Goal: Task Accomplishment & Management: Use online tool/utility

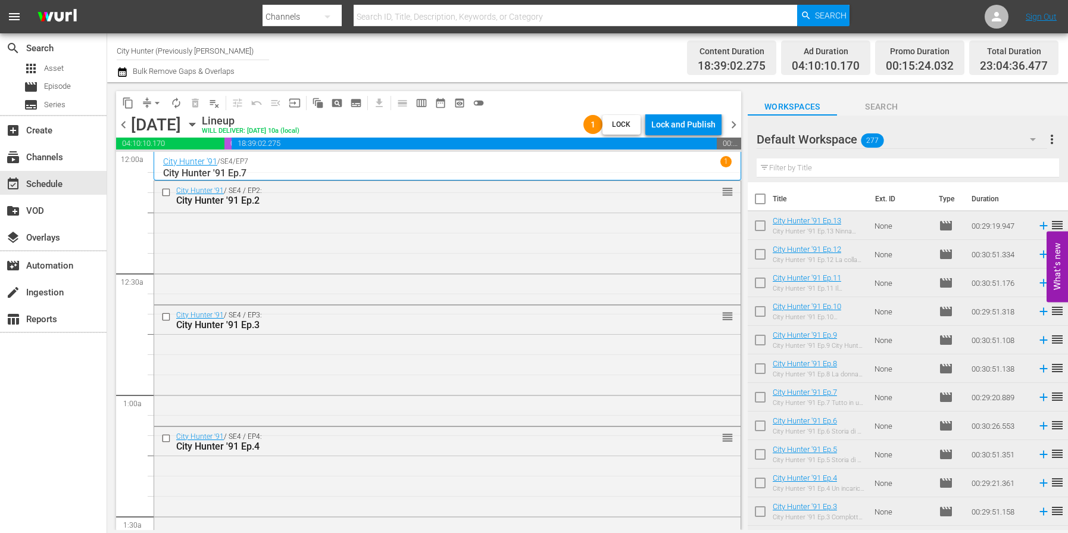
scroll to position [5452, 0]
click at [1041, 16] on link "Sign Out" at bounding box center [1041, 17] width 31 height 10
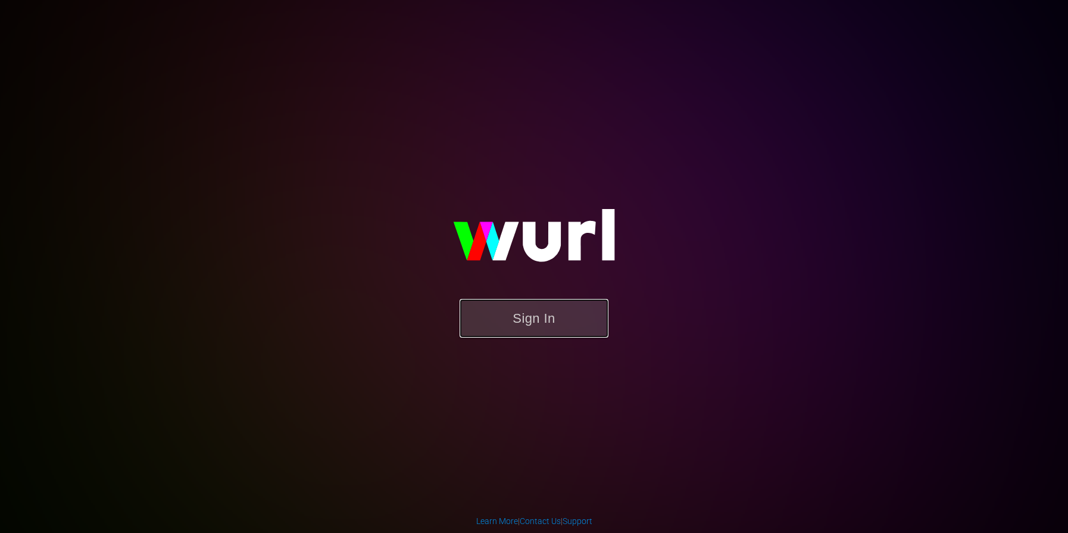
click at [539, 318] on button "Sign In" at bounding box center [534, 318] width 149 height 39
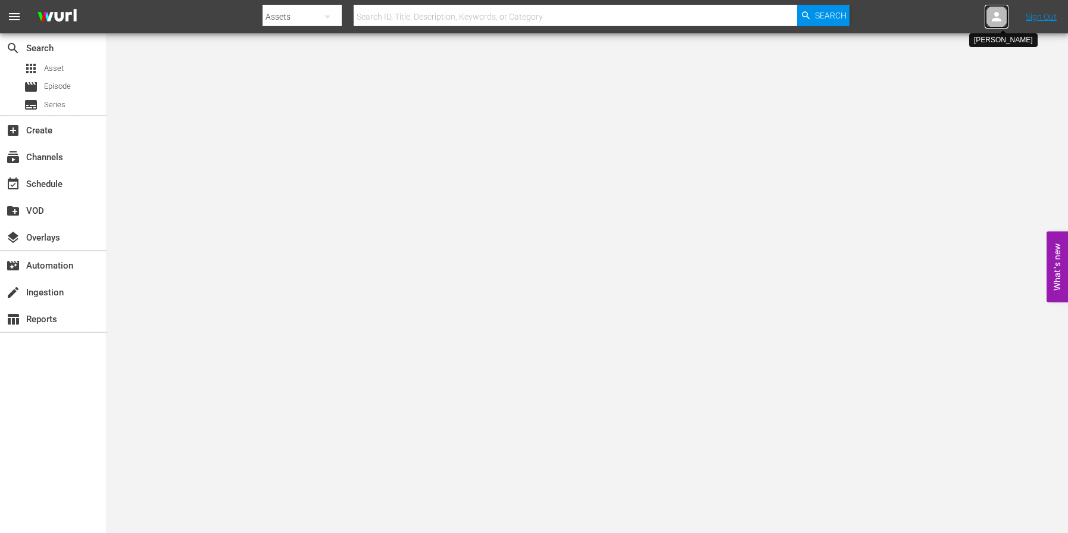
click at [998, 17] on icon at bounding box center [997, 17] width 14 height 14
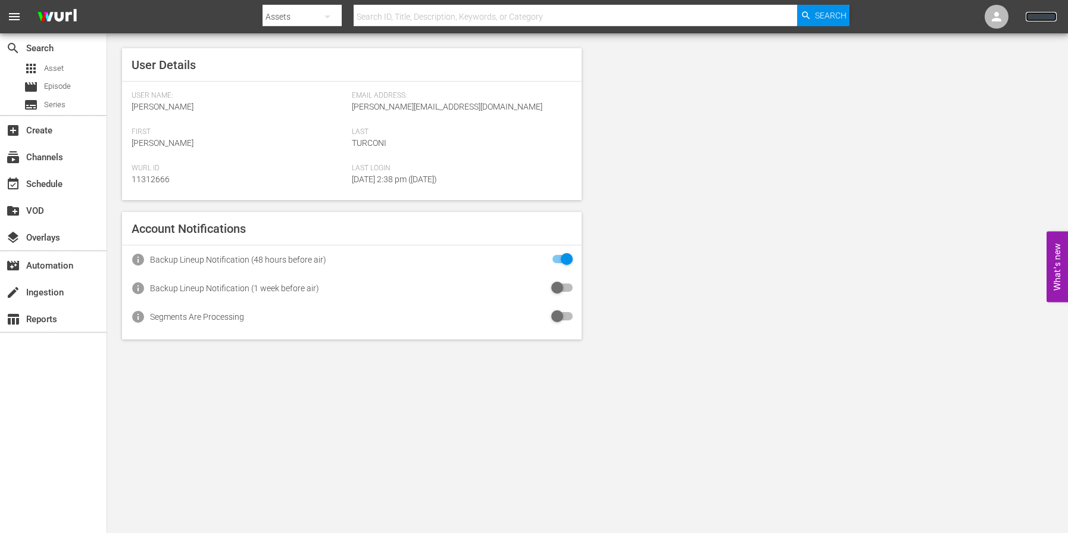
click at [1040, 14] on link "Sign Out" at bounding box center [1041, 17] width 31 height 10
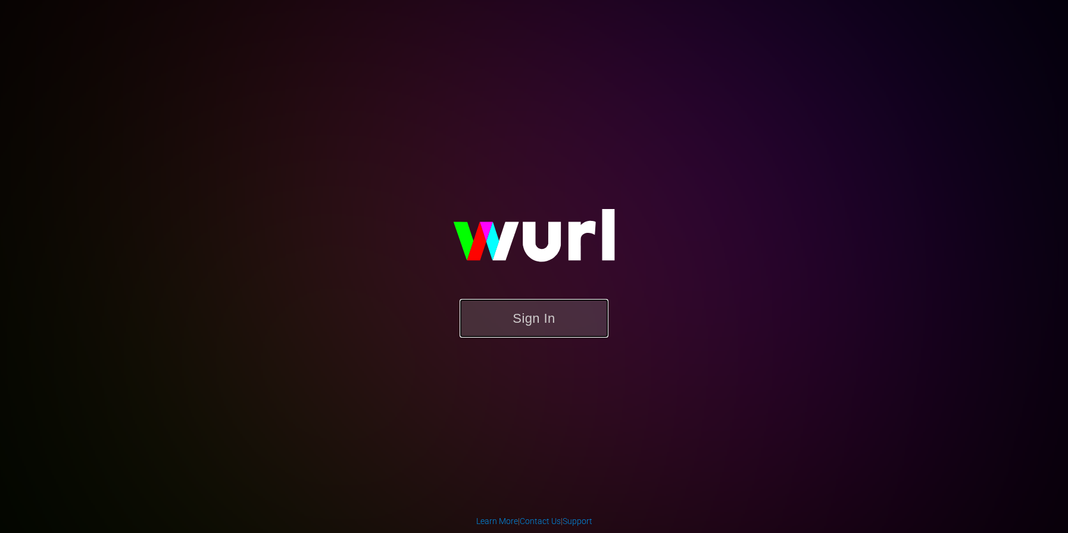
click at [538, 314] on button "Sign In" at bounding box center [534, 318] width 149 height 39
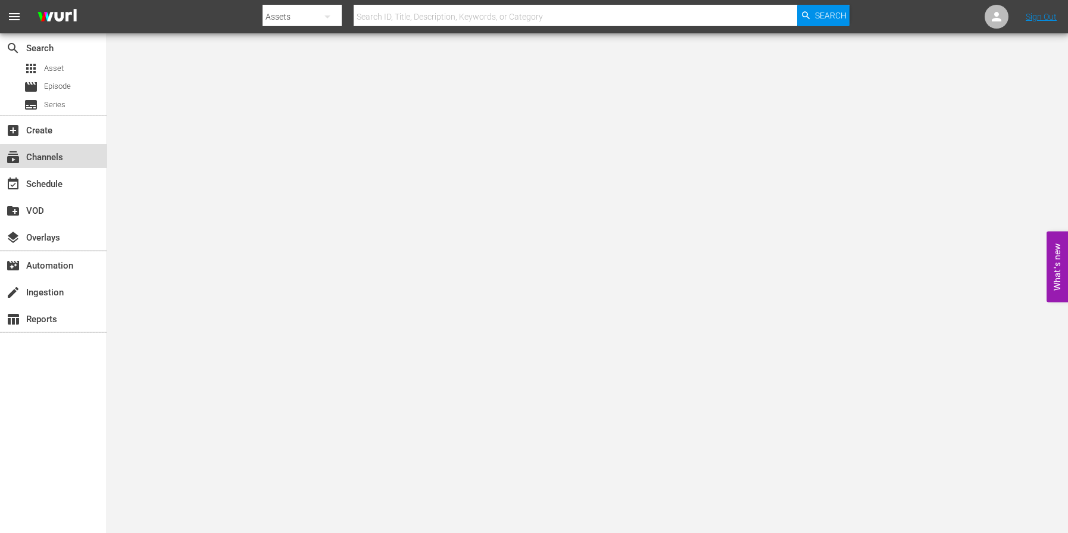
click at [80, 164] on div "subscriptions Channels" at bounding box center [53, 156] width 107 height 24
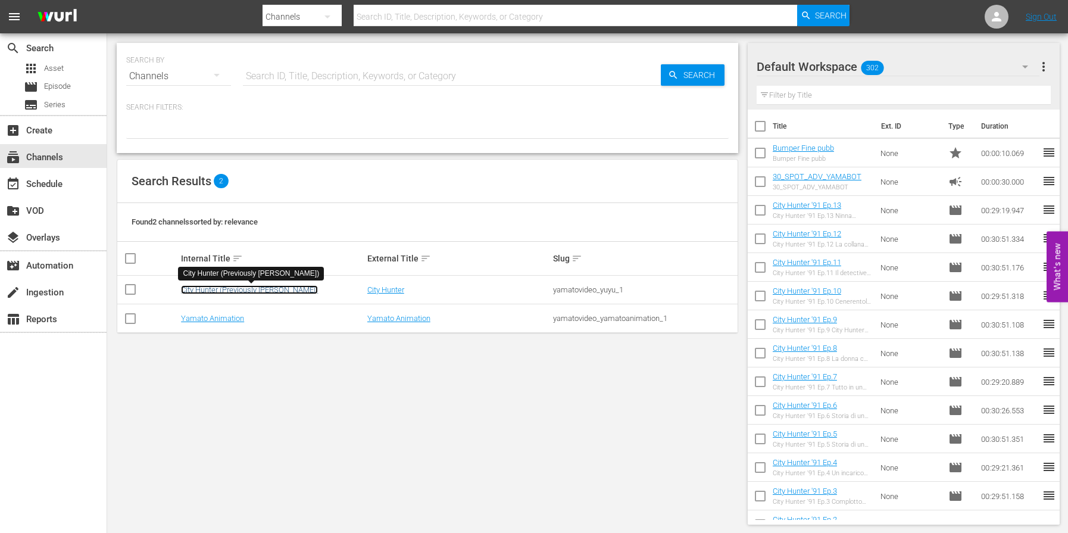
click at [220, 289] on link "City Hunter (Previously [PERSON_NAME])" at bounding box center [249, 289] width 137 height 9
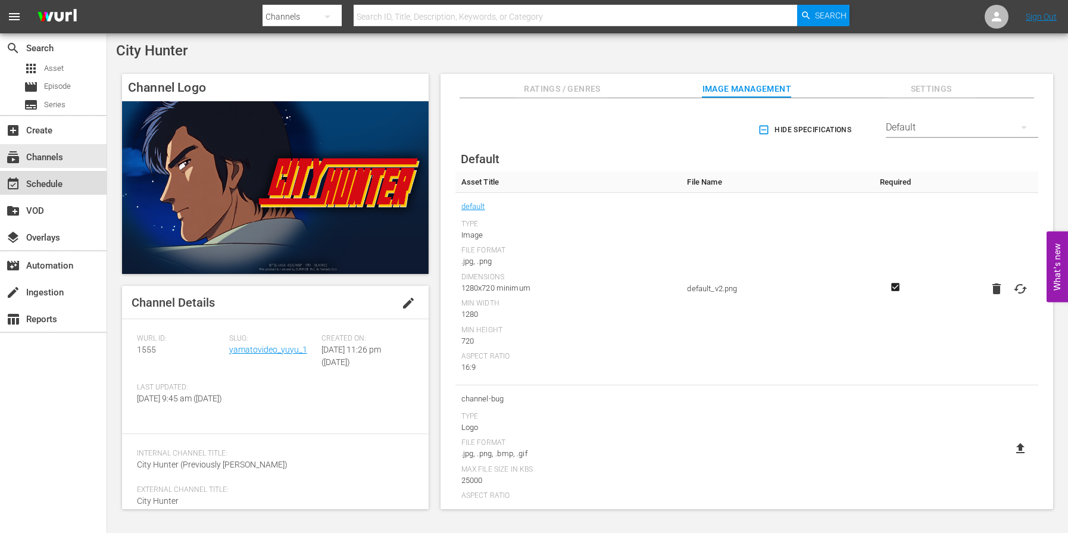
click at [55, 185] on div "event_available Schedule" at bounding box center [33, 182] width 67 height 11
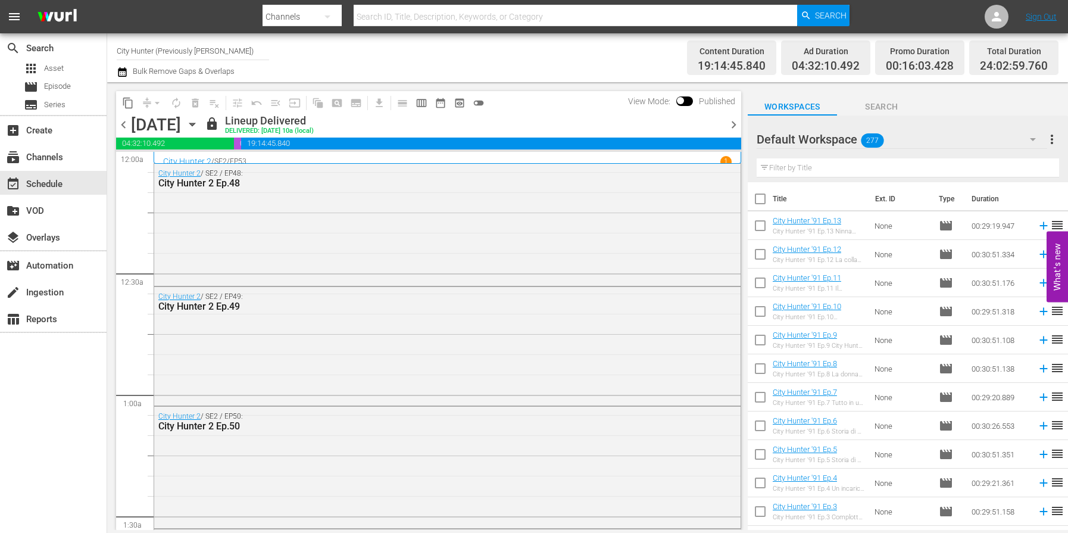
click at [735, 126] on span "chevron_right" at bounding box center [733, 124] width 15 height 15
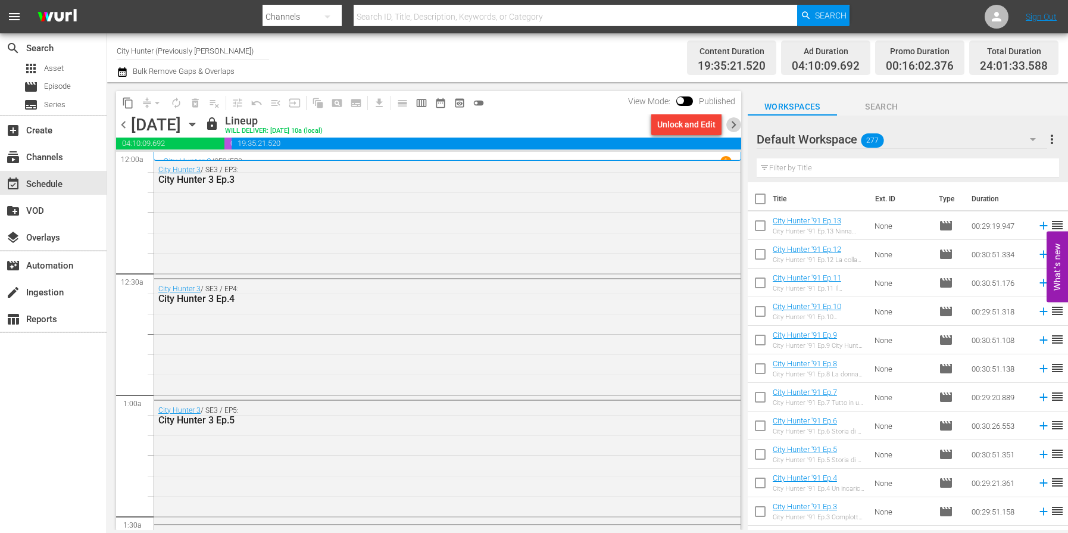
click at [731, 124] on span "chevron_right" at bounding box center [733, 124] width 15 height 15
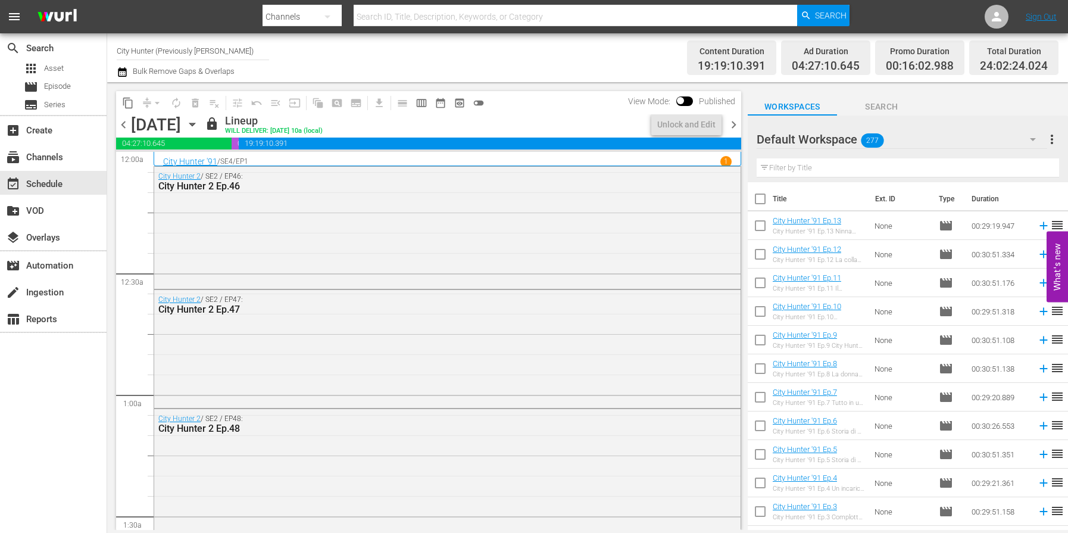
click at [732, 123] on span "chevron_right" at bounding box center [733, 124] width 15 height 15
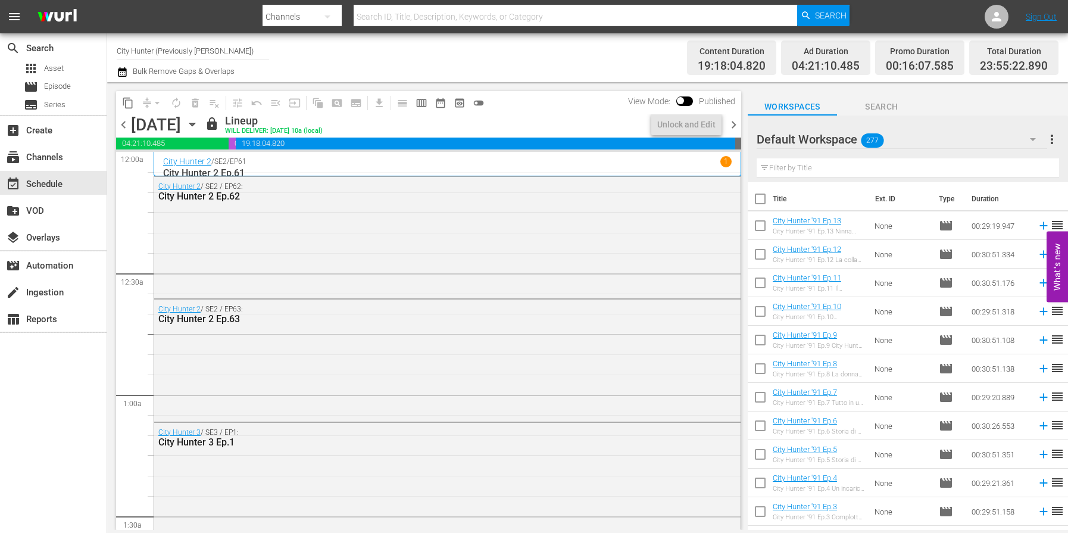
click at [732, 123] on span "chevron_right" at bounding box center [733, 124] width 15 height 15
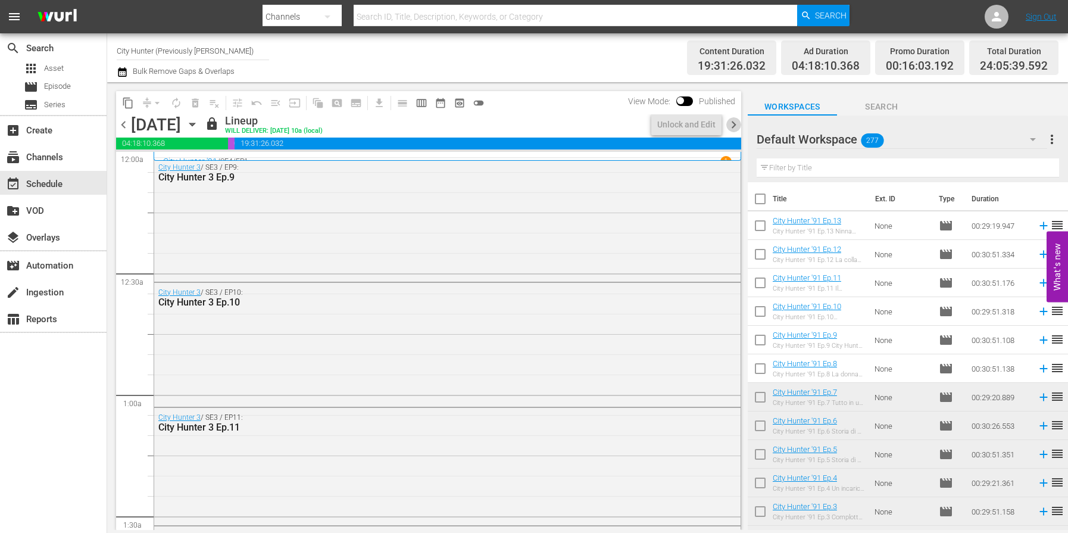
click at [732, 123] on span "chevron_right" at bounding box center [733, 124] width 15 height 15
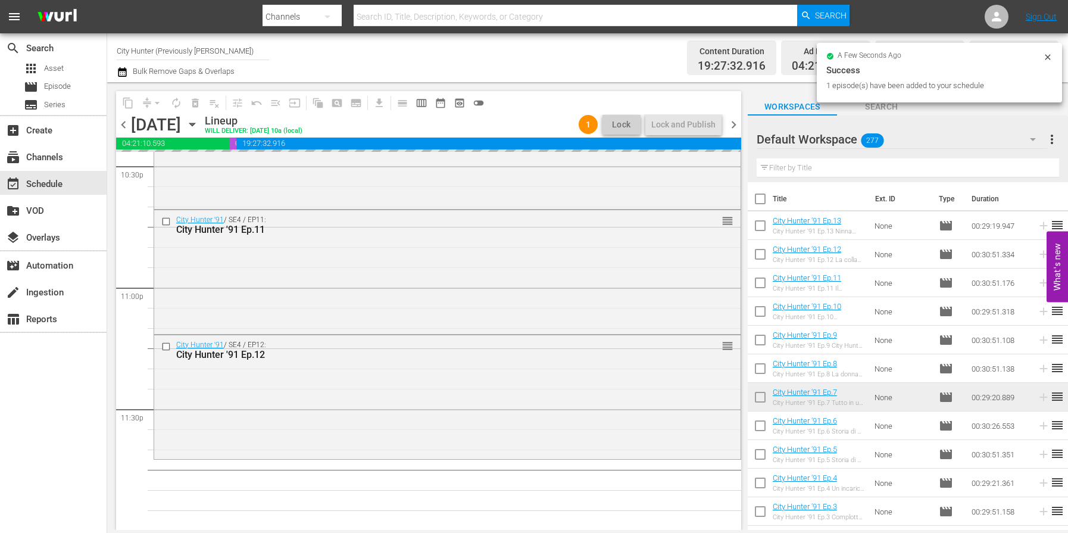
scroll to position [5452, 0]
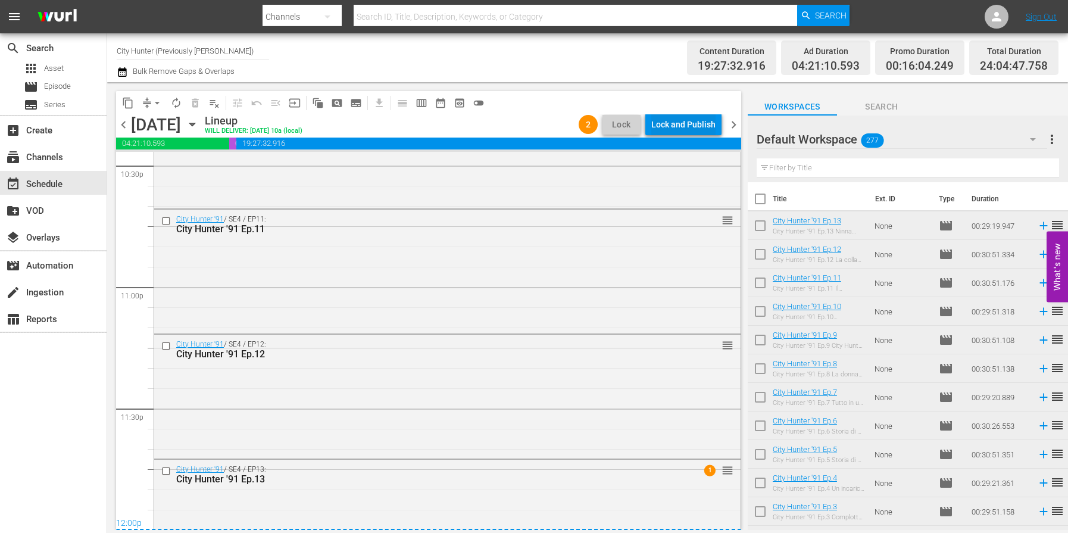
click at [681, 127] on div "Lock and Publish" at bounding box center [683, 124] width 64 height 21
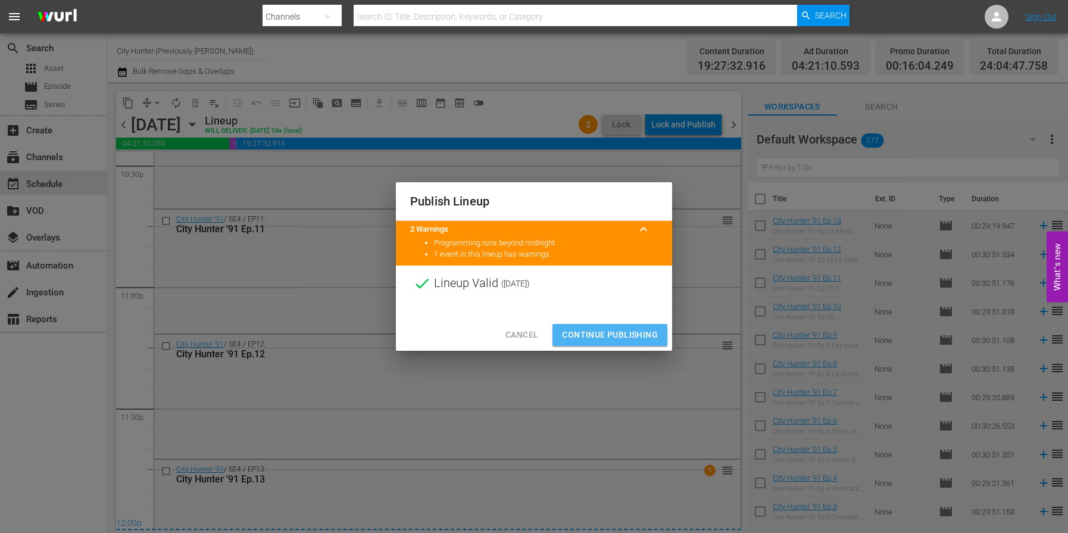
click at [605, 331] on span "Continue Publishing" at bounding box center [610, 334] width 96 height 15
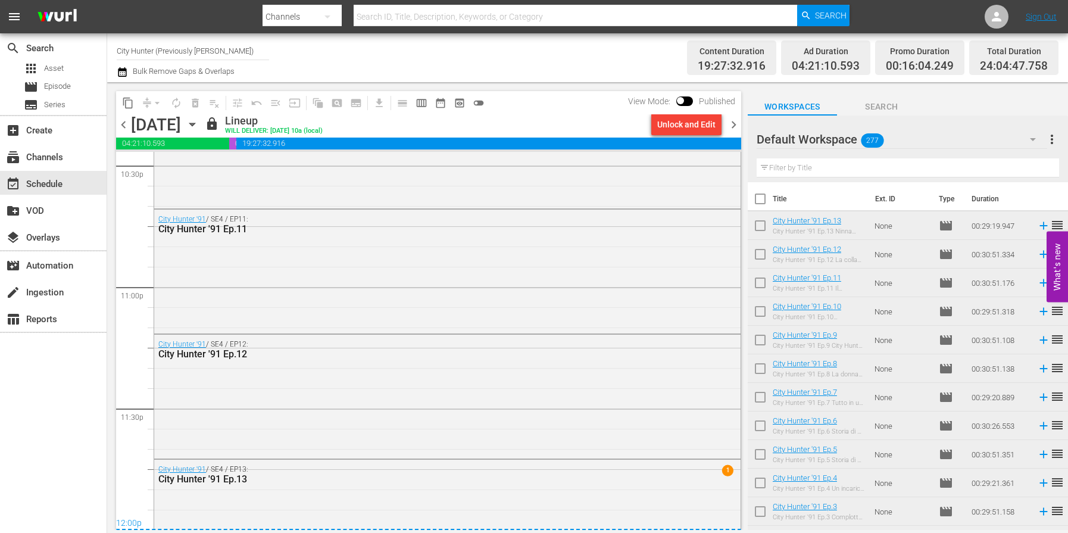
click at [735, 126] on span "chevron_right" at bounding box center [733, 124] width 15 height 15
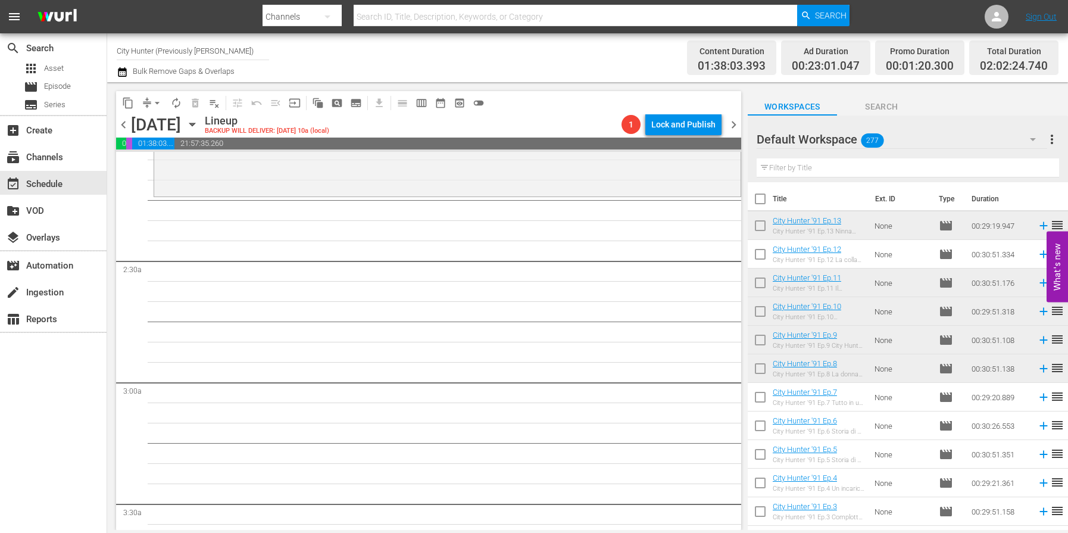
scroll to position [507, 0]
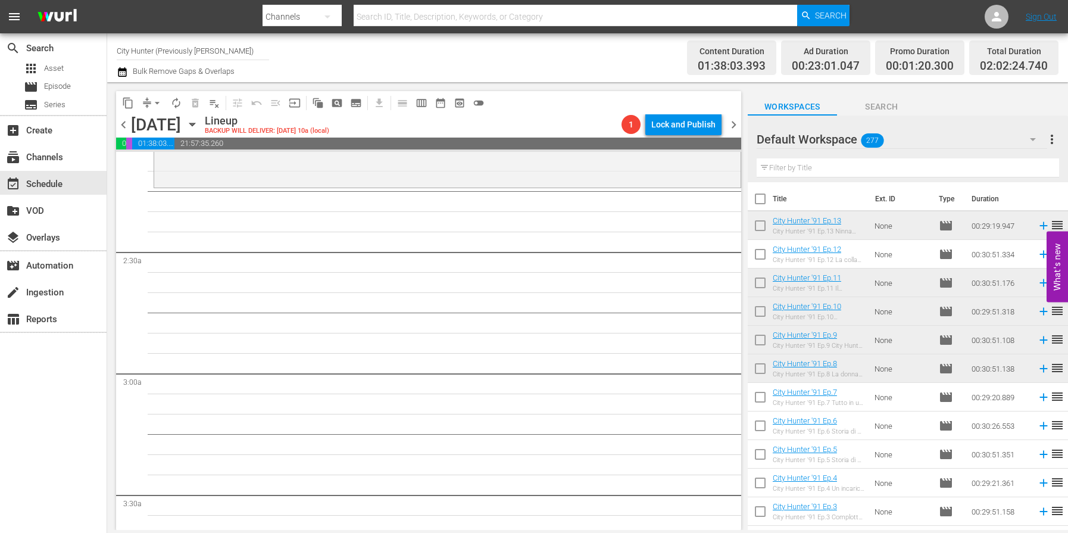
drag, startPoint x: 859, startPoint y: 289, endPoint x: 317, endPoint y: 17, distance: 605.5
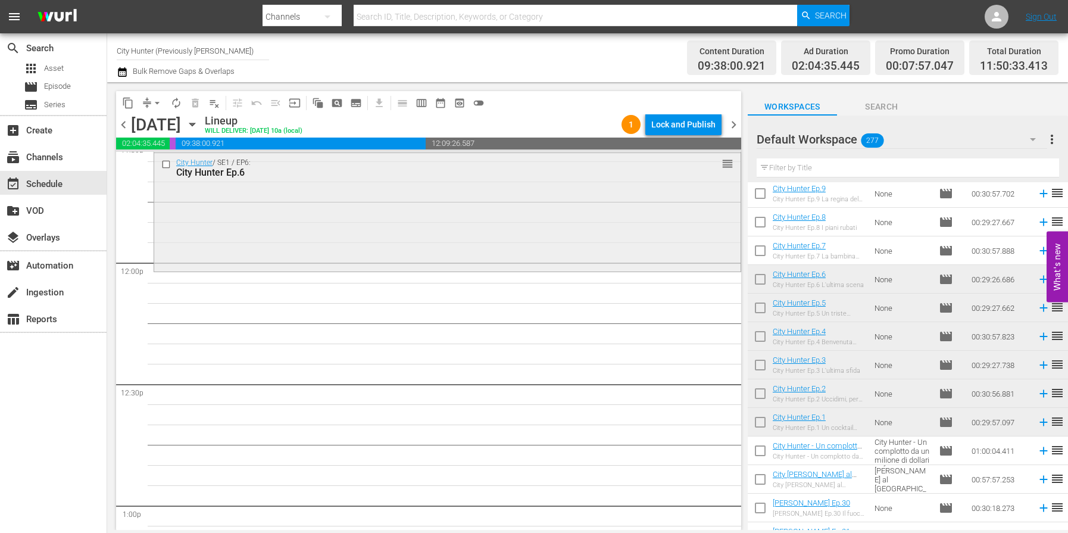
scroll to position [2802, 0]
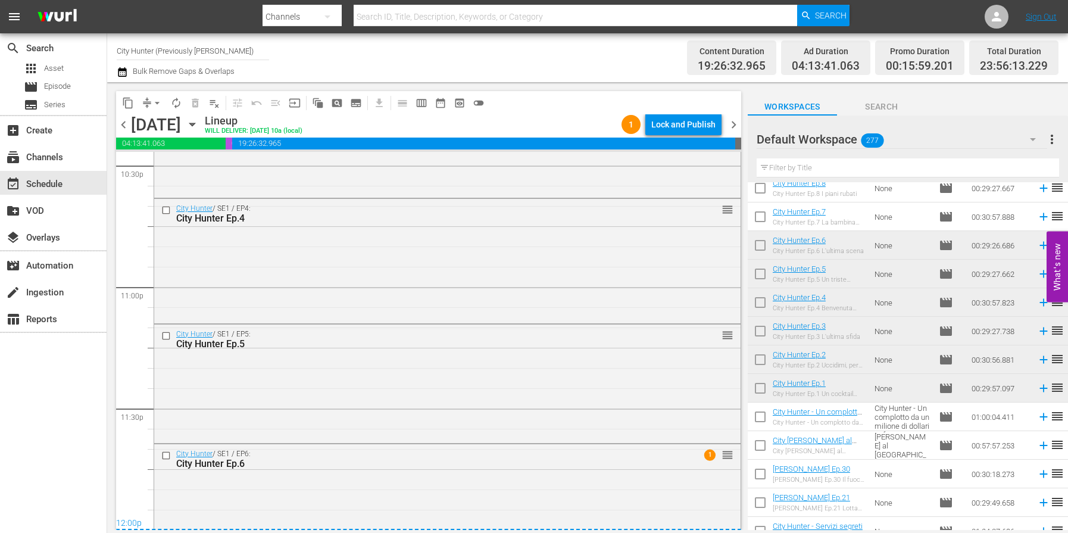
scroll to position [5484, 0]
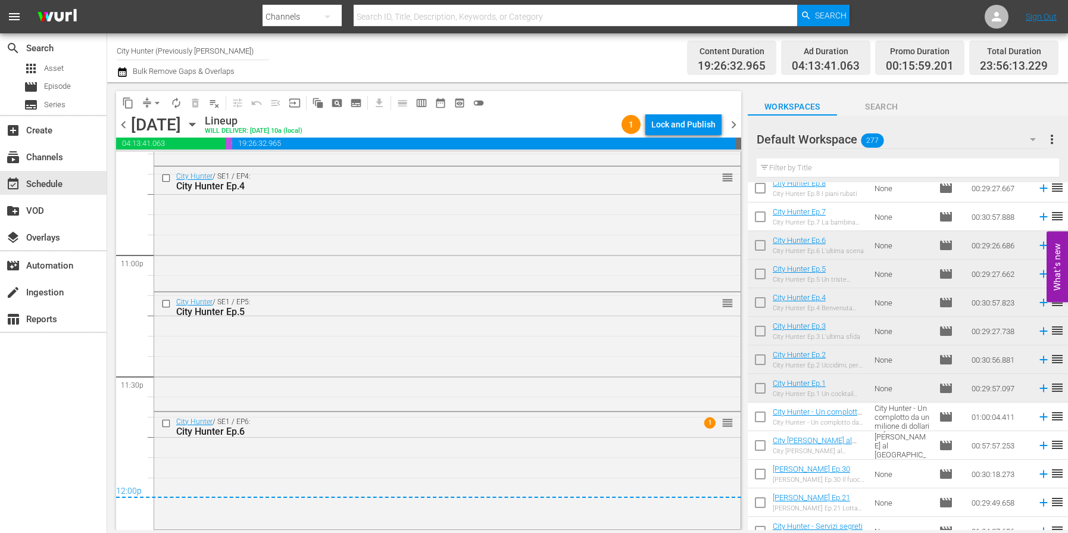
click at [734, 126] on span "chevron_right" at bounding box center [733, 124] width 15 height 15
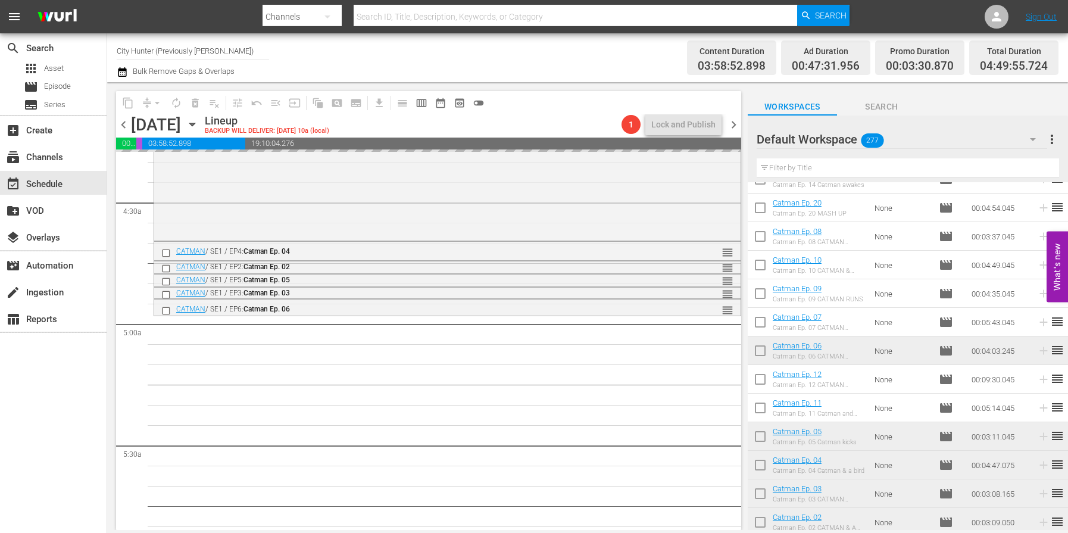
scroll to position [1047, 0]
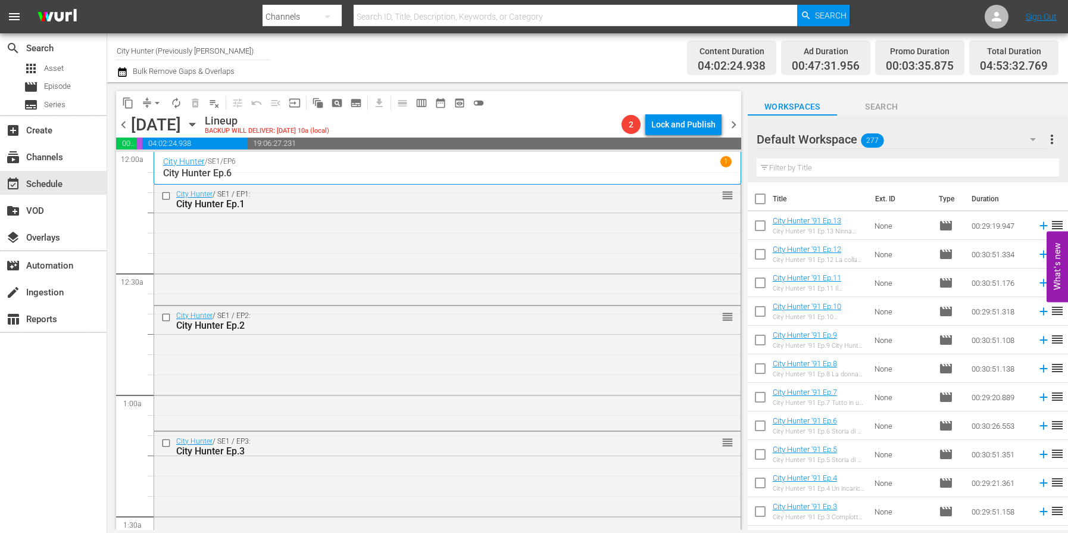
scroll to position [4419, 0]
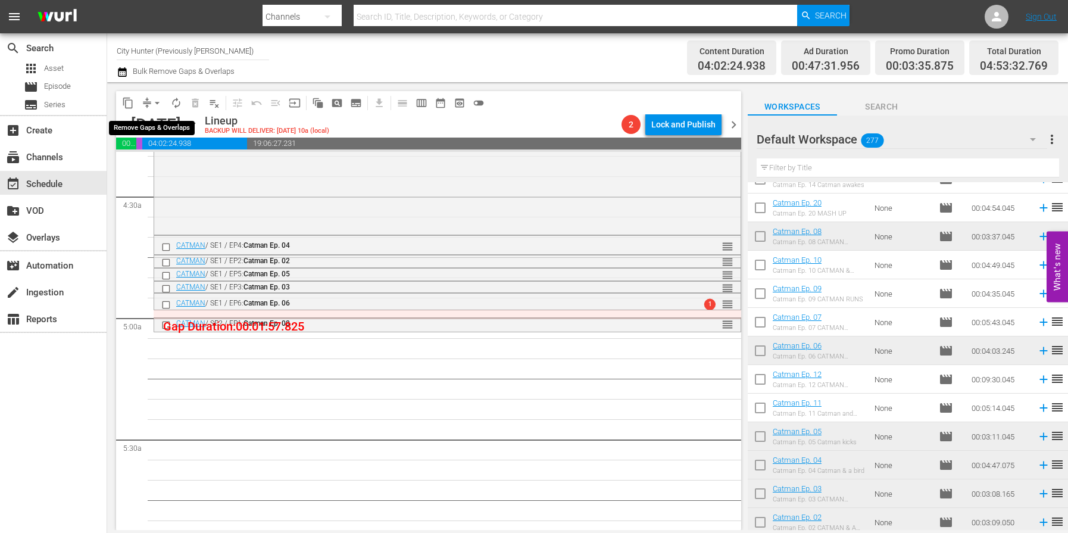
click at [156, 103] on span "arrow_drop_down" at bounding box center [157, 103] width 12 height 12
click at [155, 163] on li "Align to End of Previous Day" at bounding box center [157, 167] width 125 height 20
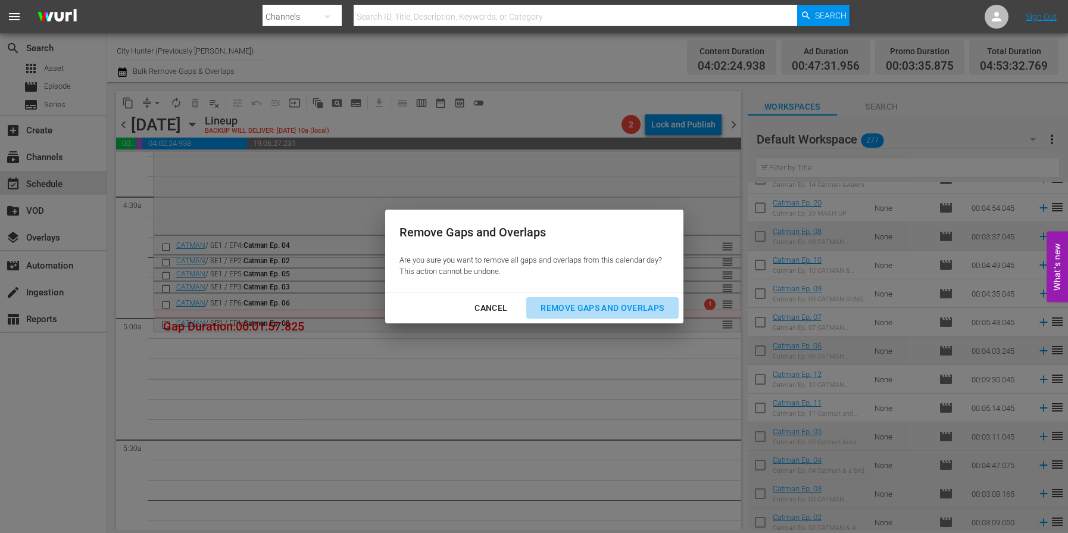
click at [577, 307] on div "Remove Gaps and Overlaps" at bounding box center [602, 308] width 142 height 15
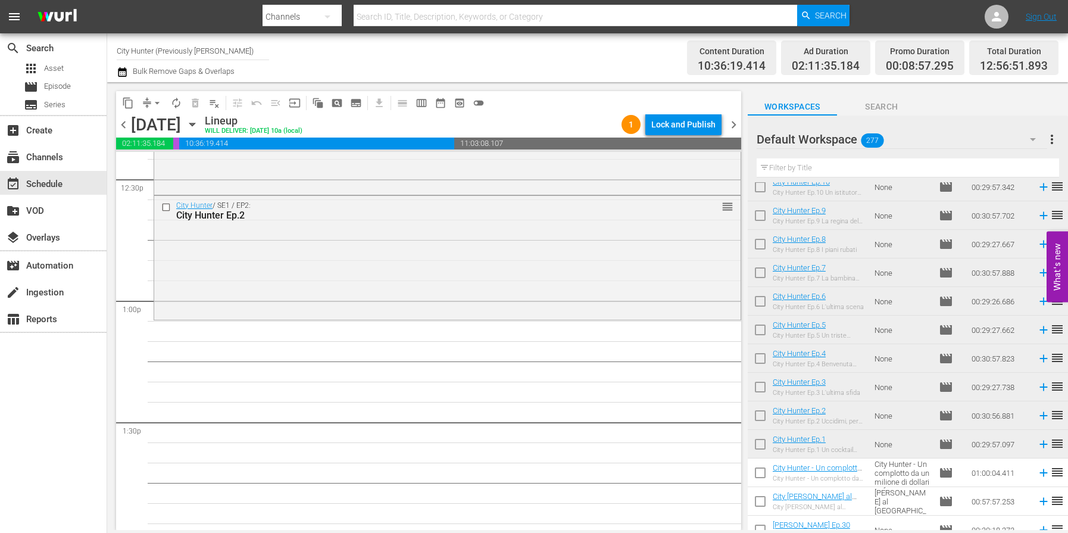
scroll to position [3042, 0]
